Goal: Navigation & Orientation: Find specific page/section

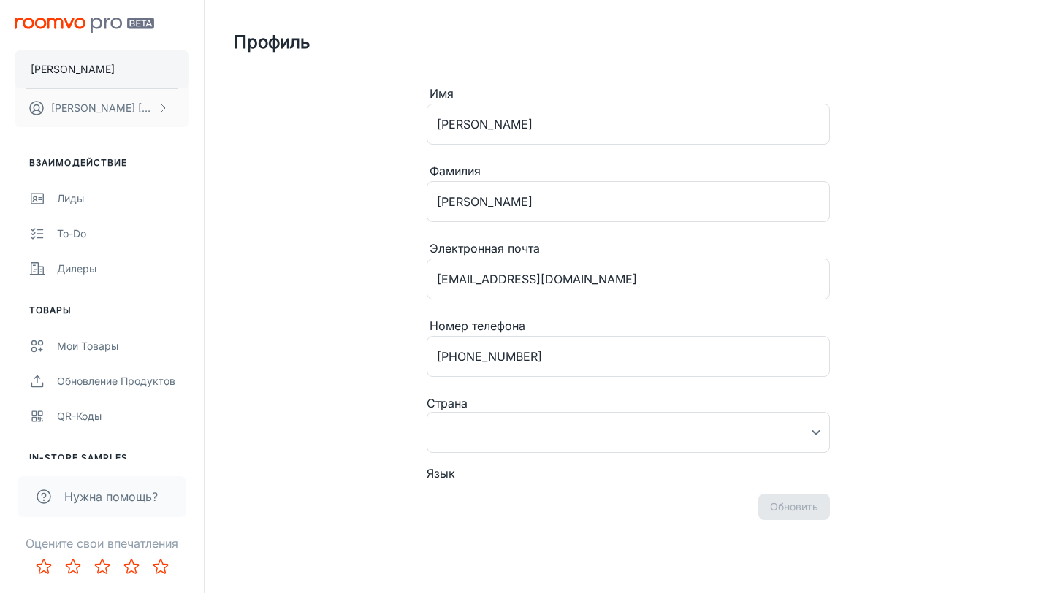
type input "[GEOGRAPHIC_DATA]"
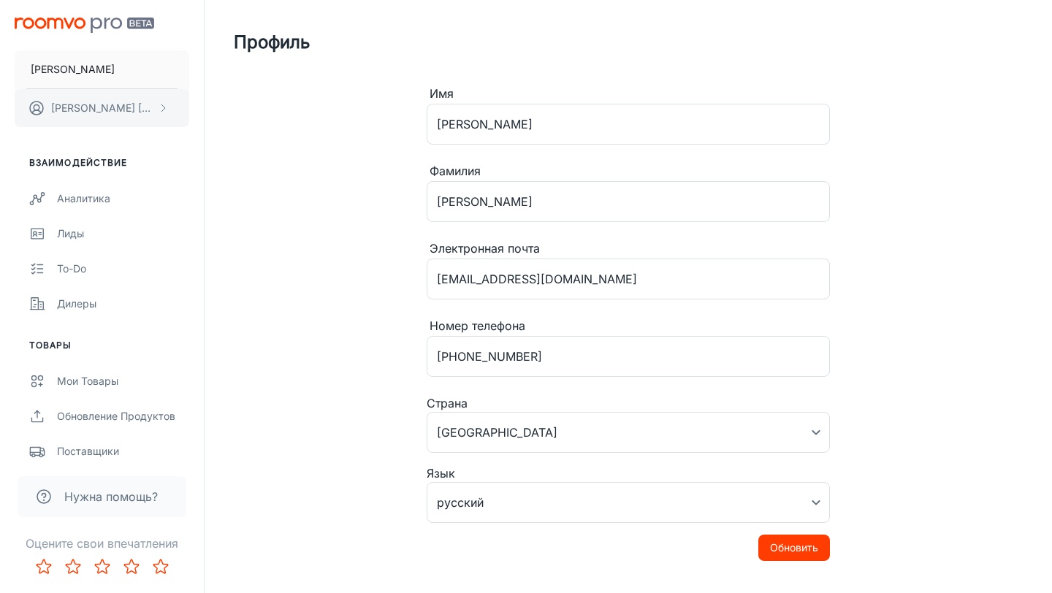
click at [84, 110] on p "[PERSON_NAME]" at bounding box center [102, 108] width 103 height 16
click at [232, 115] on li "Профиль пользователя" at bounding box center [259, 107] width 140 height 25
click at [73, 206] on div "Аналитика" at bounding box center [123, 199] width 132 height 16
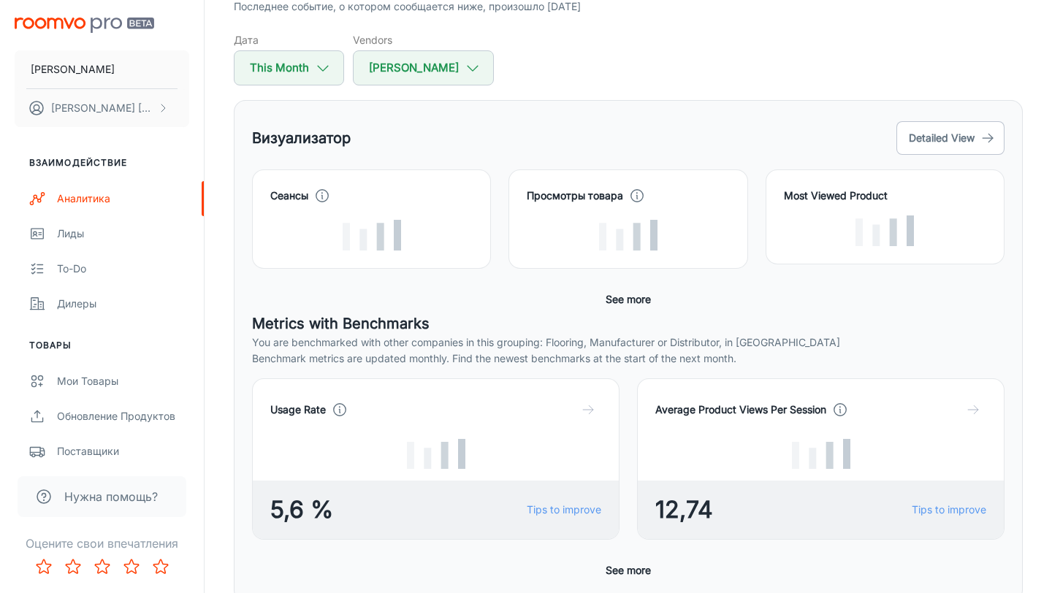
scroll to position [126, 0]
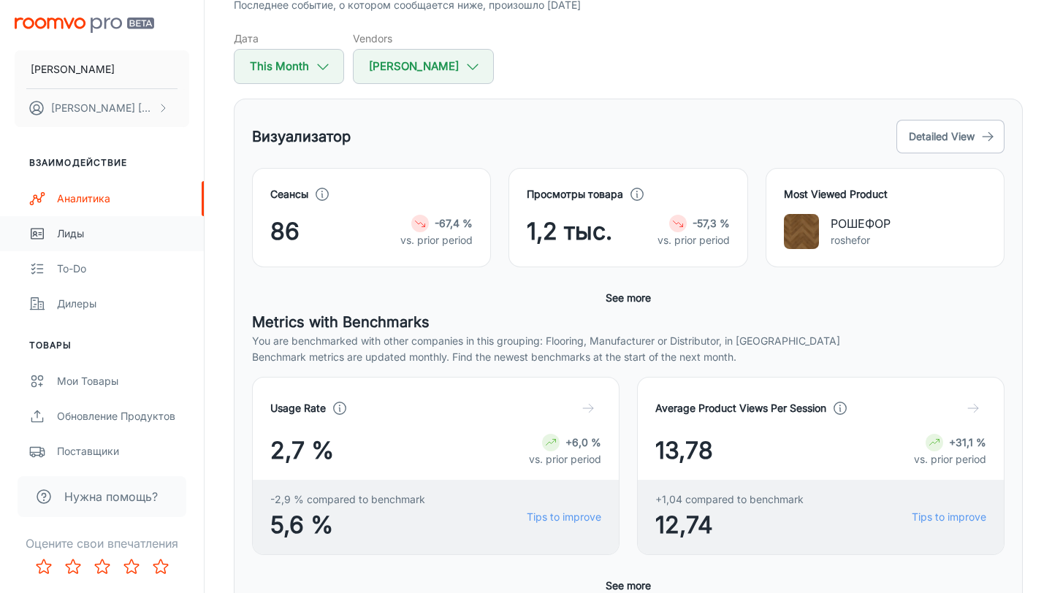
click at [93, 244] on link "Лиды" at bounding box center [102, 233] width 204 height 35
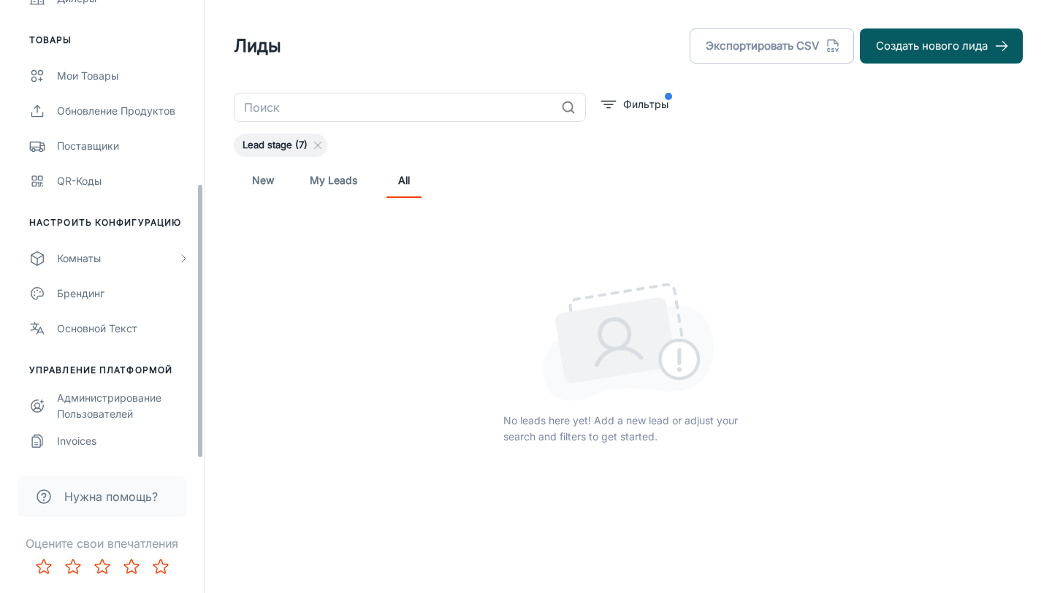
scroll to position [25, 0]
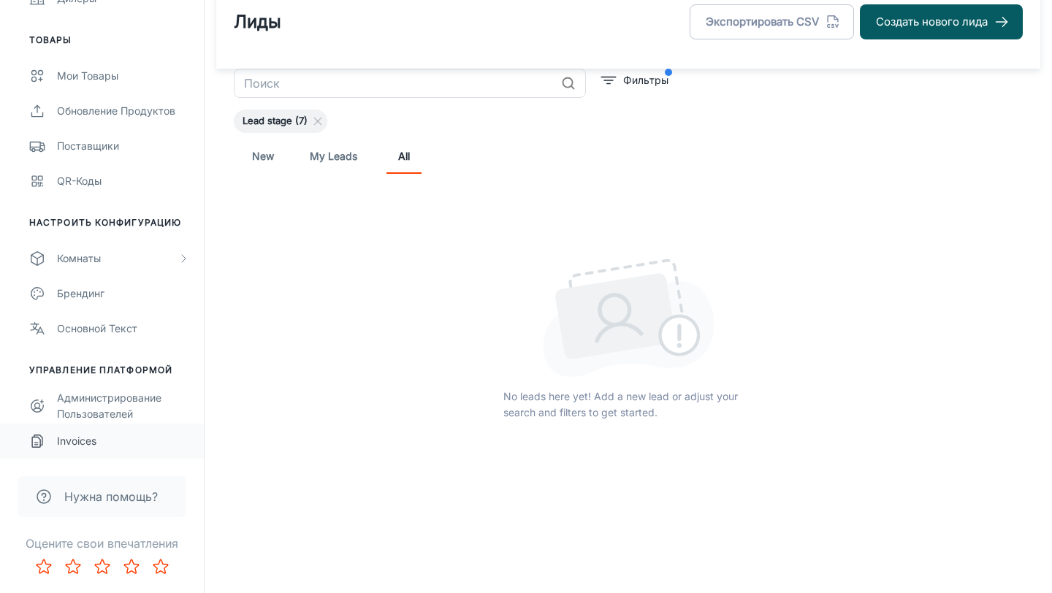
click at [94, 433] on div "Invoices" at bounding box center [123, 441] width 132 height 16
